Goal: Transaction & Acquisition: Purchase product/service

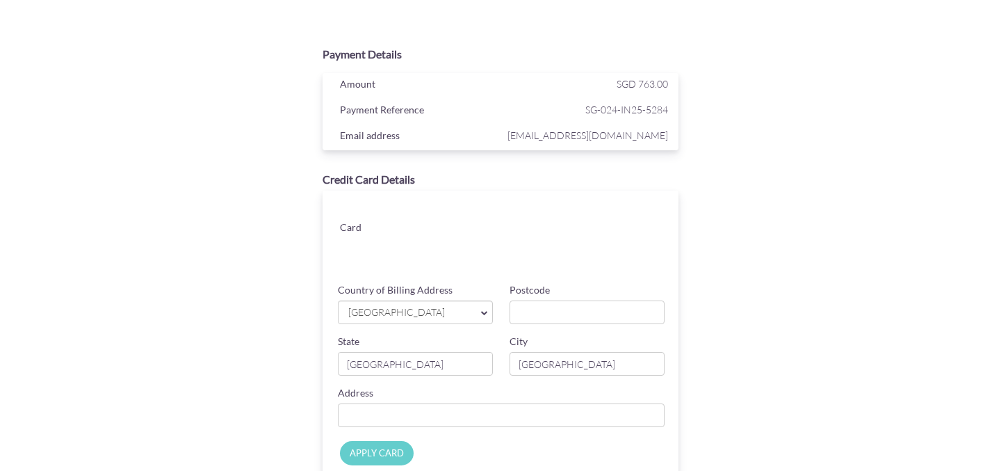
scroll to position [13, 0]
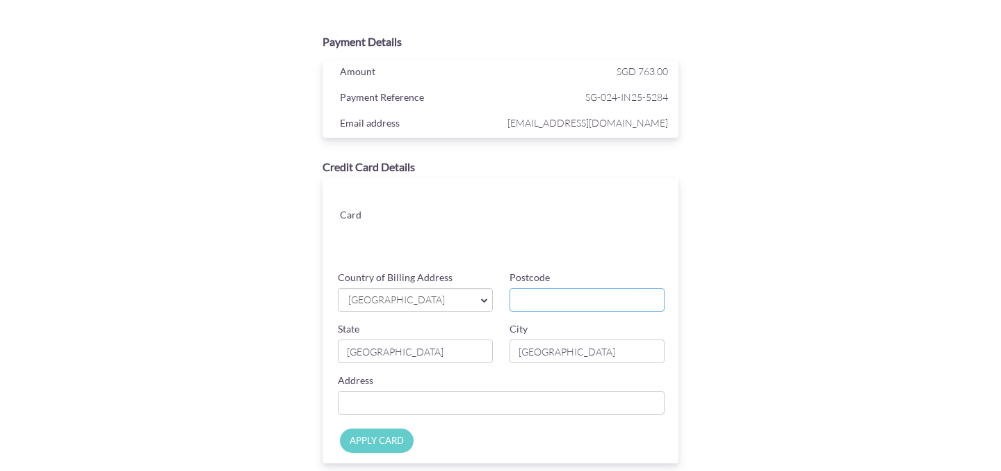
click at [531, 296] on input "Postcode" at bounding box center [587, 300] width 155 height 24
type input "520269"
click at [447, 403] on input "Country of Billing Address" at bounding box center [501, 403] width 327 height 24
click at [621, 268] on div "Card Card ending CHANGE Country of Billing Address [GEOGRAPHIC_DATA] [GEOGRAPHI…" at bounding box center [501, 320] width 356 height 285
click at [453, 399] on input "Country of Billing Address" at bounding box center [501, 403] width 327 height 24
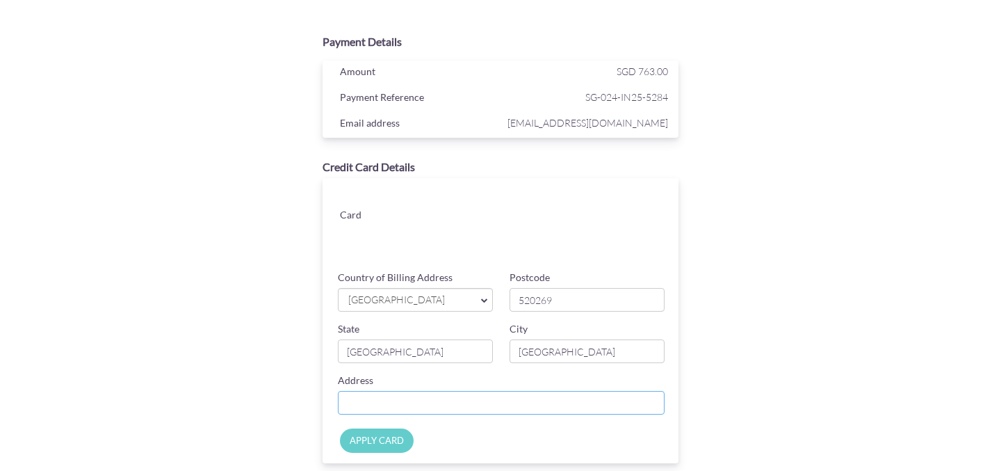
click at [406, 398] on input "Country of Billing Address" at bounding box center [501, 403] width 327 height 24
type input "#"
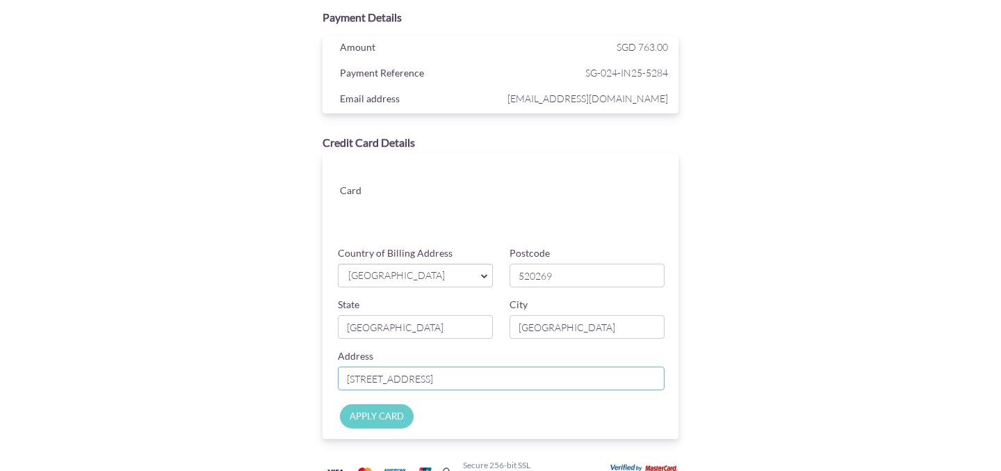
scroll to position [40, 0]
type input "[STREET_ADDRESS]"
click at [382, 417] on input "APPLY CARD" at bounding box center [377, 413] width 74 height 24
type input "Applying..."
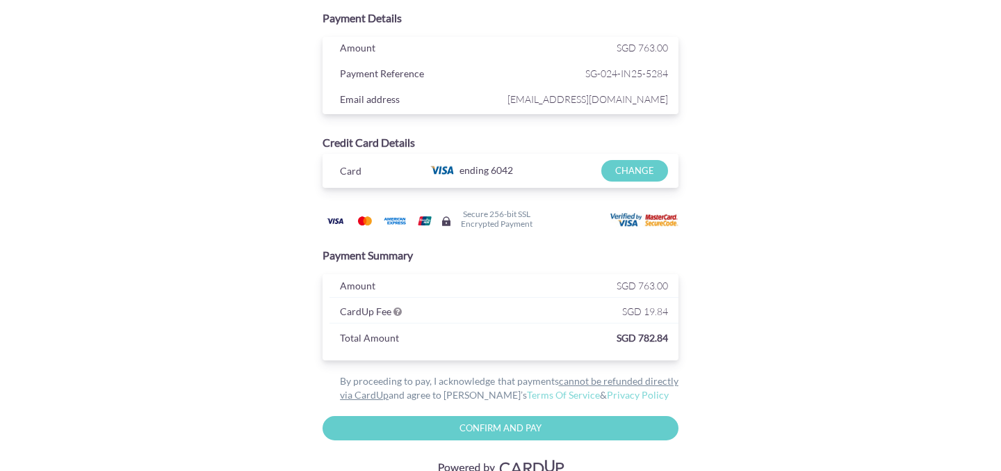
scroll to position [40, 0]
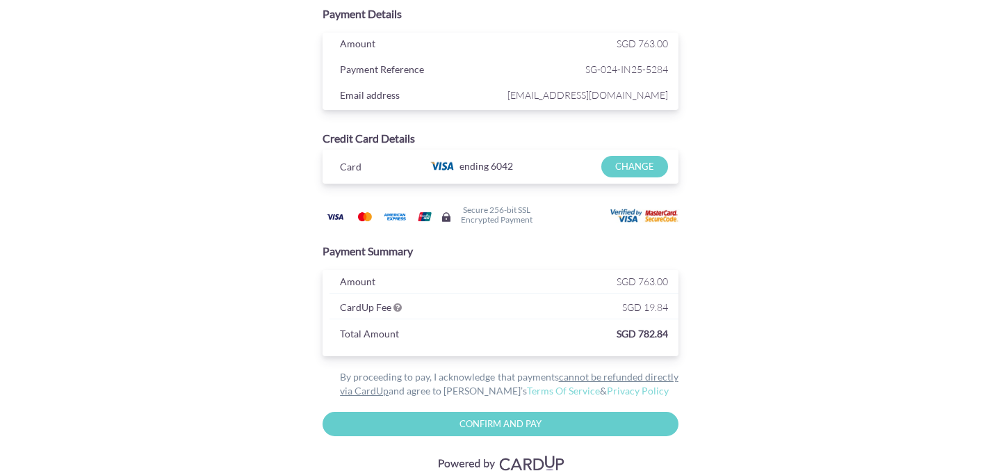
click at [558, 424] on input "Confirm and Pay" at bounding box center [501, 424] width 356 height 24
type input "Please wait..."
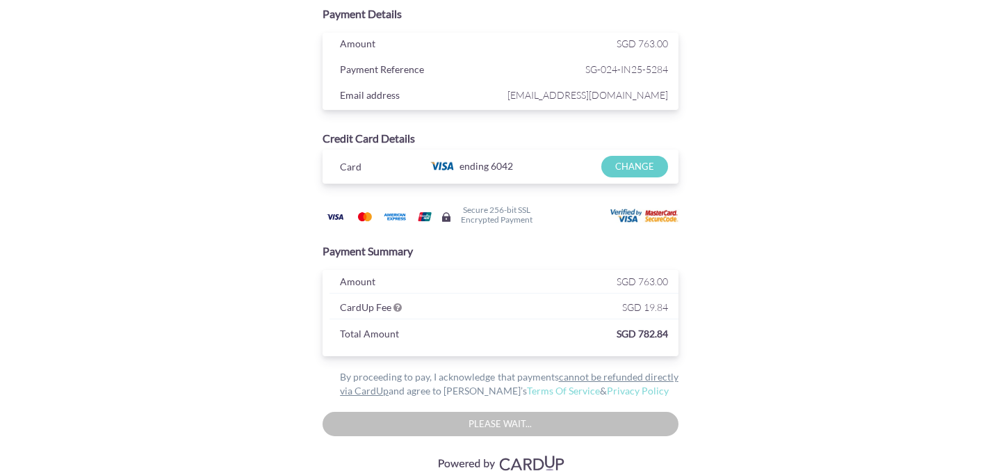
scroll to position [80, 0]
